Goal: Task Accomplishment & Management: Manage account settings

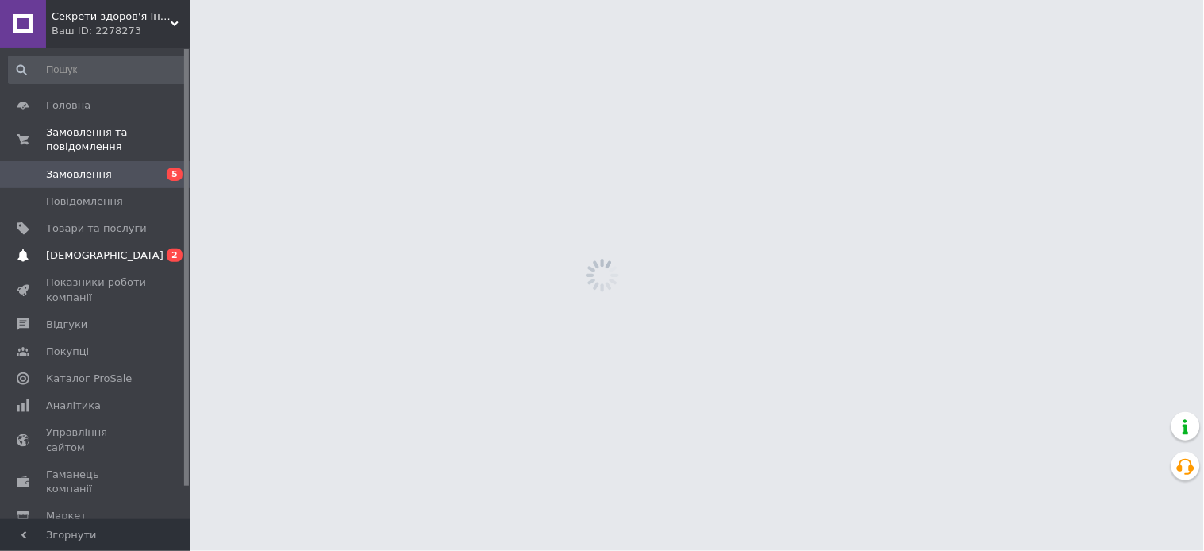
click at [113, 248] on span "[DEMOGRAPHIC_DATA]" at bounding box center [96, 255] width 101 height 14
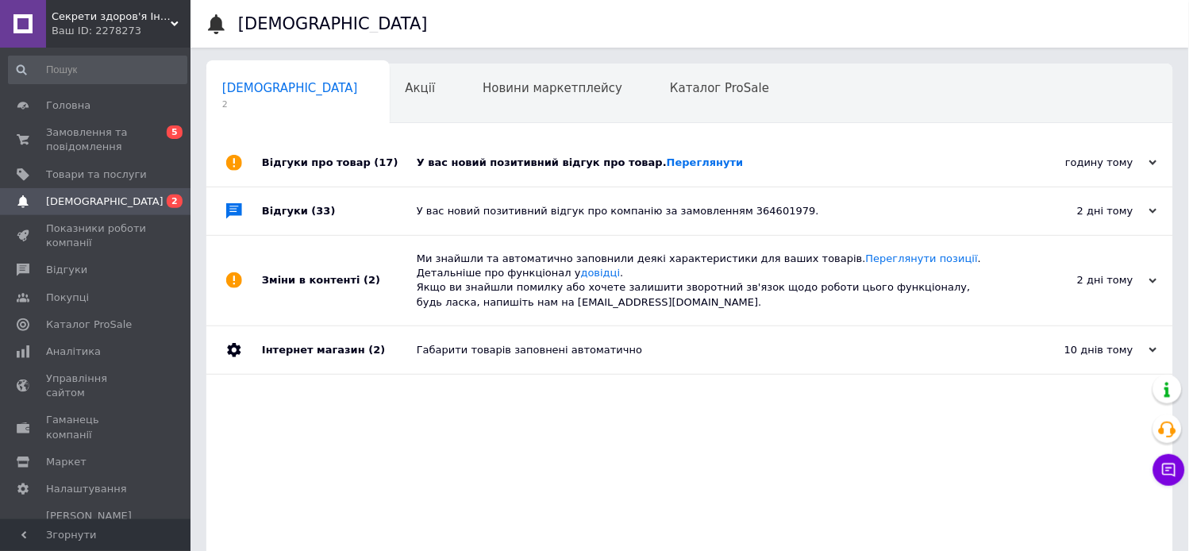
click at [250, 403] on div "Відгуки про товар (17) У вас новий позитивний відгук про товар. Переглянути год…" at bounding box center [689, 381] width 966 height 484
click at [506, 155] on div "У вас новий позитивний відгук про товар. [GEOGRAPHIC_DATA]" at bounding box center [708, 163] width 582 height 48
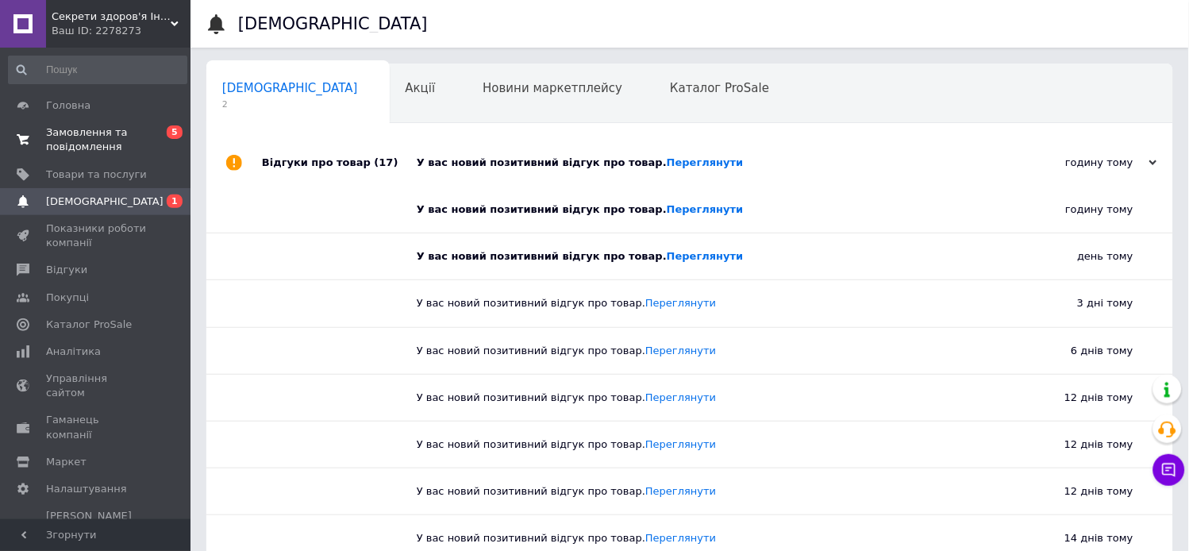
click at [116, 141] on span "Замовлення та повідомлення" at bounding box center [96, 139] width 101 height 29
